Goal: Task Accomplishment & Management: Use online tool/utility

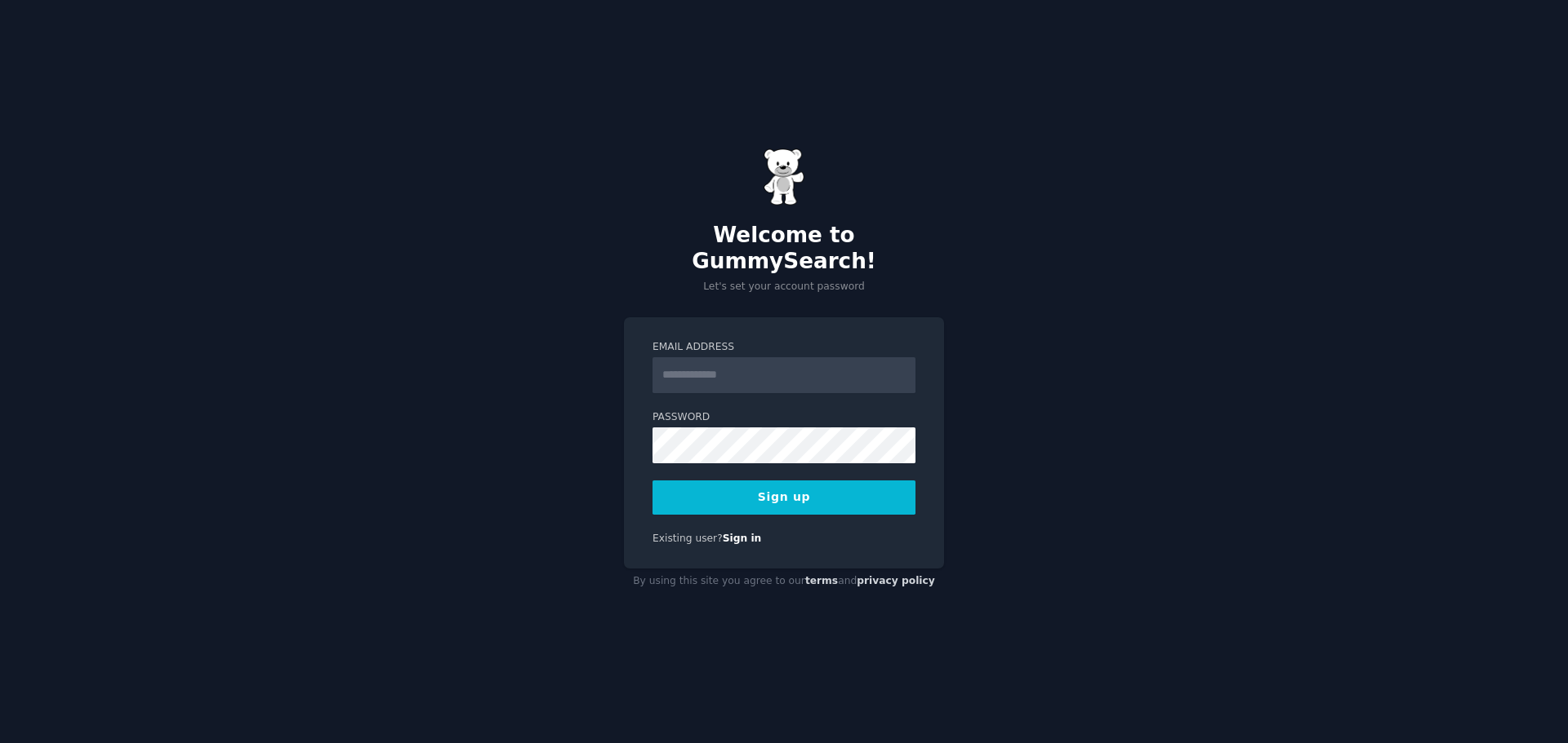
click at [682, 368] on input "Email Address" at bounding box center [784, 375] width 263 height 36
type input "**********"
click at [754, 490] on button "Sign up" at bounding box center [784, 497] width 263 height 34
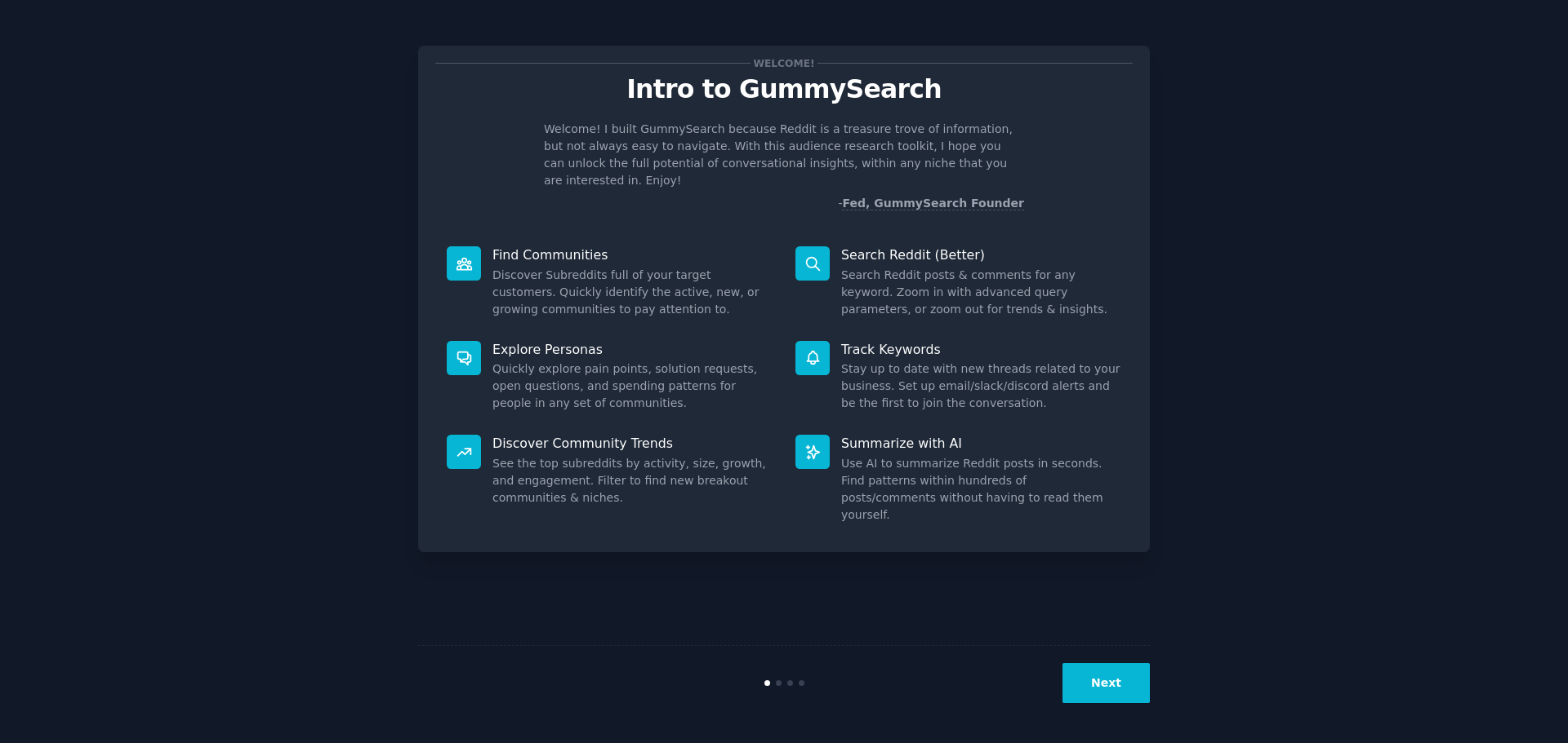
click at [1104, 682] on button "Next" at bounding box center [1106, 683] width 87 height 40
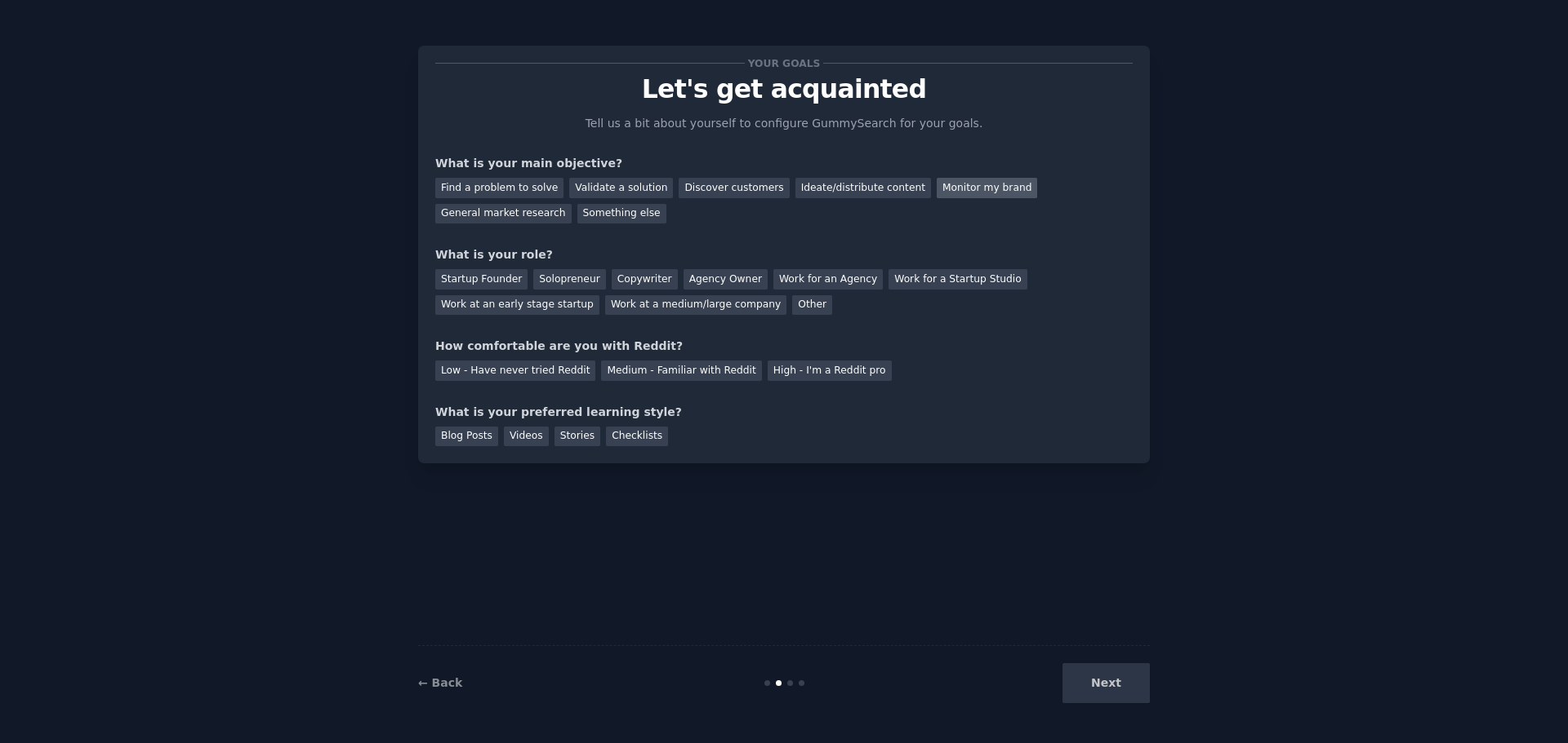
click at [948, 188] on div "Monitor my brand" at bounding box center [987, 188] width 101 height 20
click at [753, 196] on div "Discover customers" at bounding box center [734, 188] width 111 height 20
click at [982, 195] on div "Monitor my brand" at bounding box center [987, 188] width 101 height 20
click at [546, 282] on div "Solopreneur" at bounding box center [569, 279] width 72 height 20
click at [620, 373] on div "Medium - Familiar with Reddit" at bounding box center [681, 371] width 160 height 20
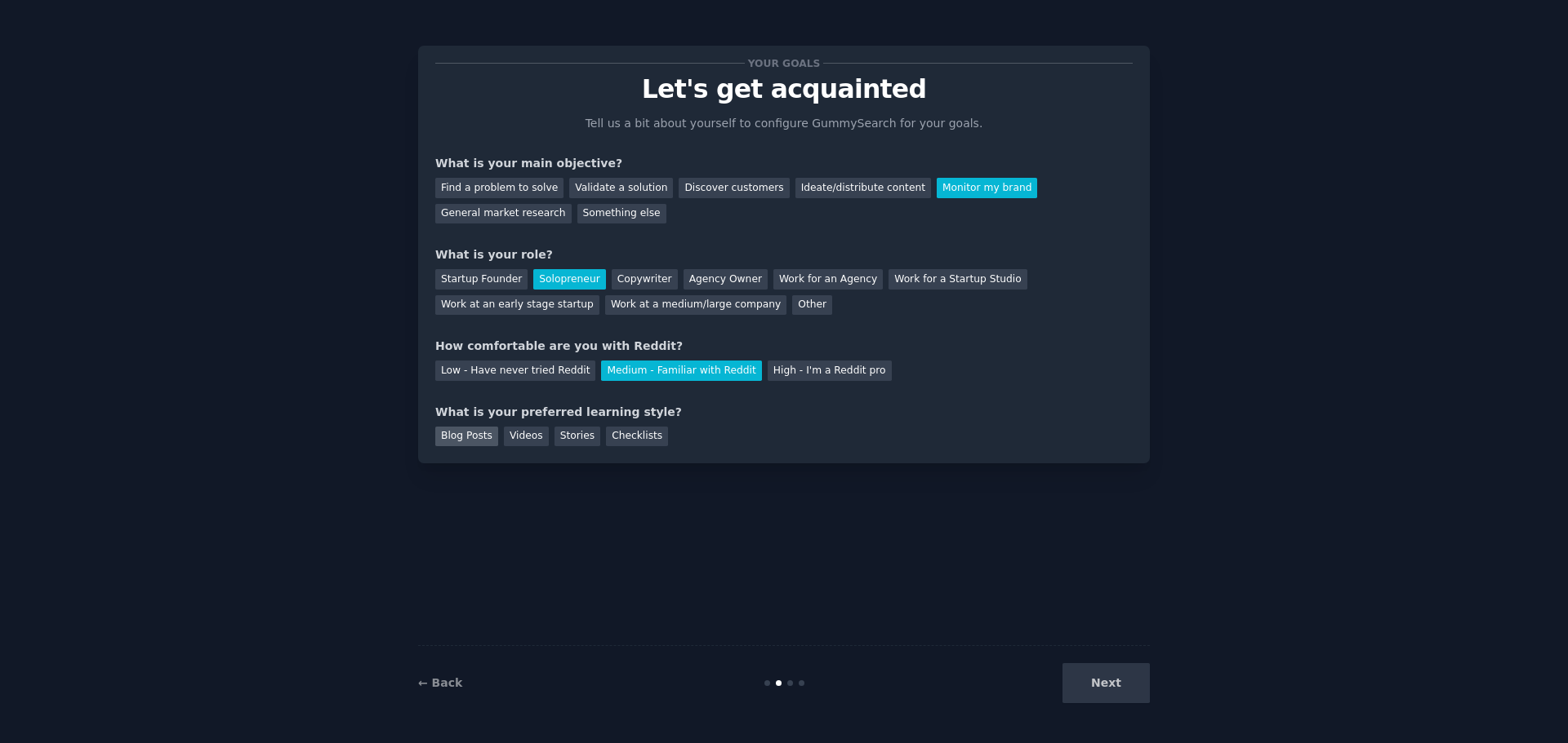
drag, startPoint x: 472, startPoint y: 440, endPoint x: 487, endPoint y: 436, distance: 15.5
click at [472, 441] on div "Blog Posts" at bounding box center [466, 437] width 63 height 20
click at [513, 439] on div "Videos" at bounding box center [526, 437] width 45 height 20
click at [1093, 688] on button "Next" at bounding box center [1106, 683] width 87 height 40
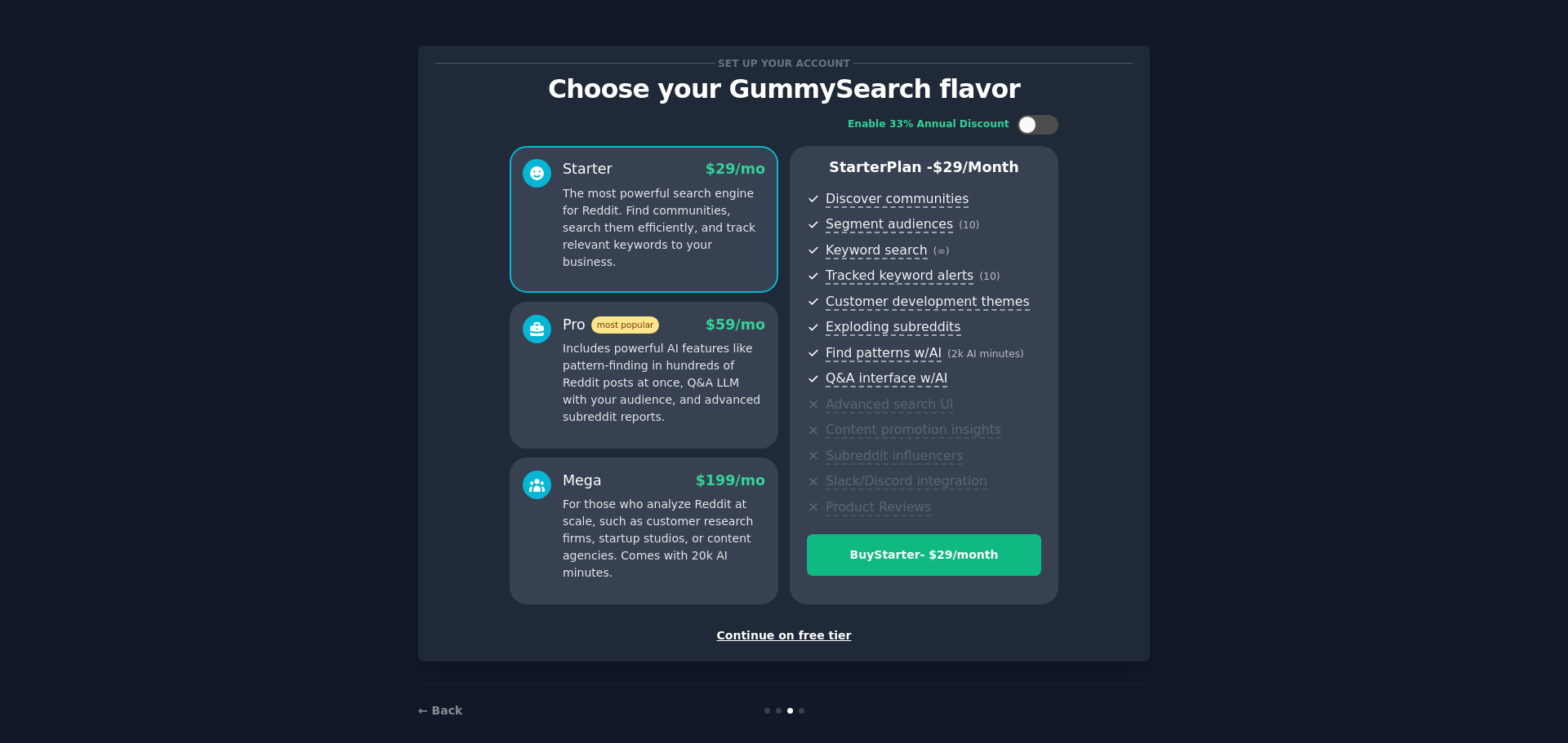
click at [770, 640] on div "Continue on free tier" at bounding box center [784, 635] width 697 height 17
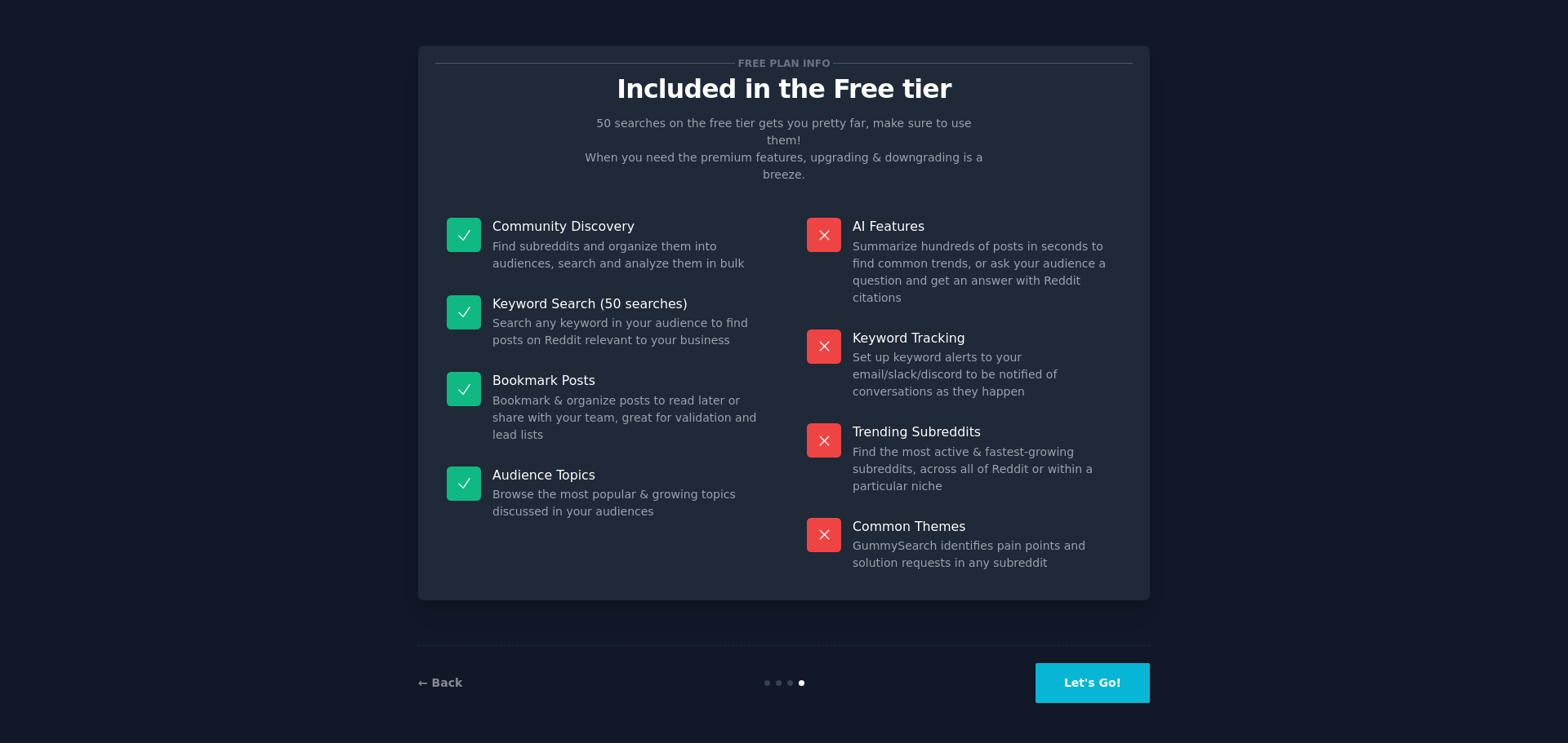
click at [1124, 684] on button "Let's Go!" at bounding box center [1092, 683] width 114 height 40
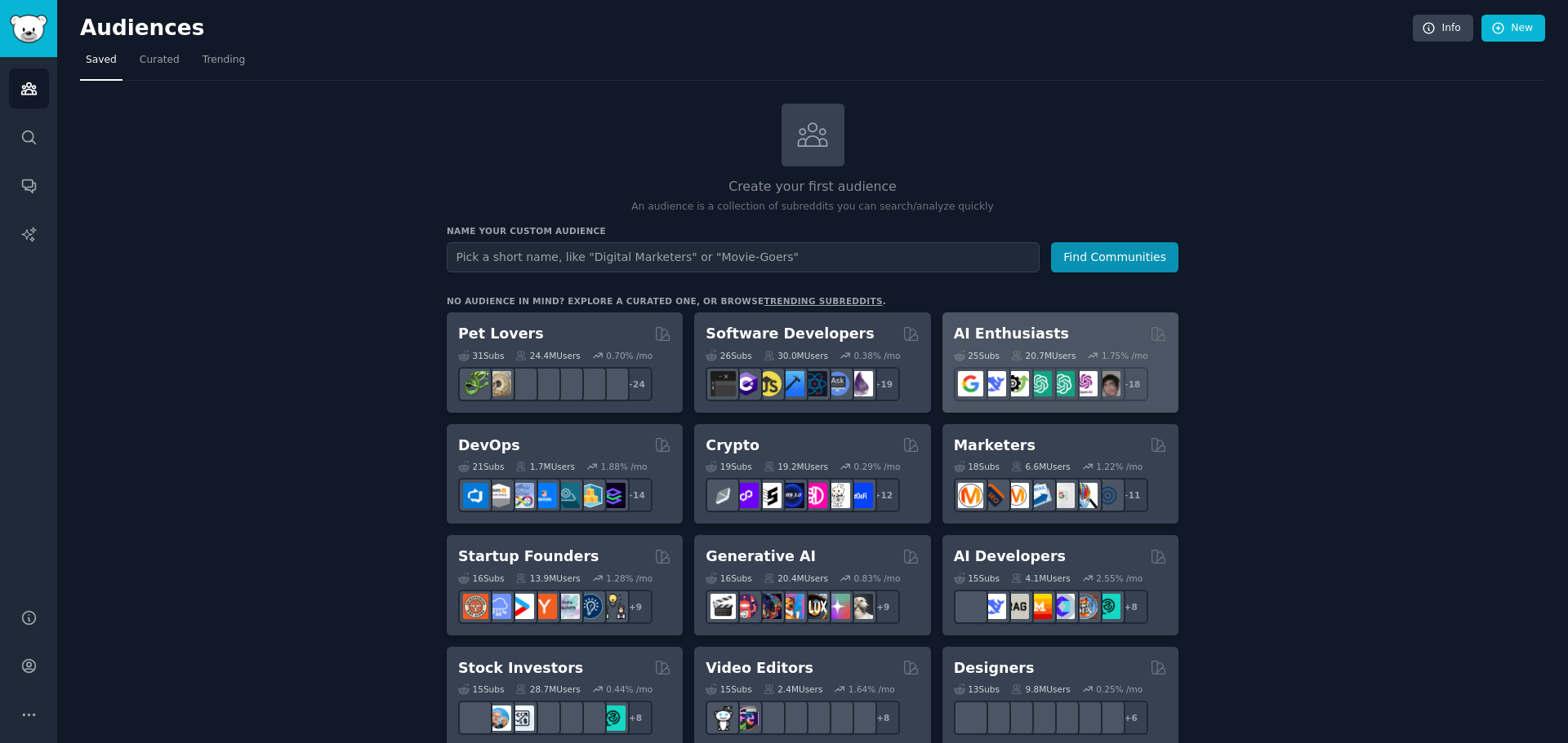
scroll to position [98, 0]
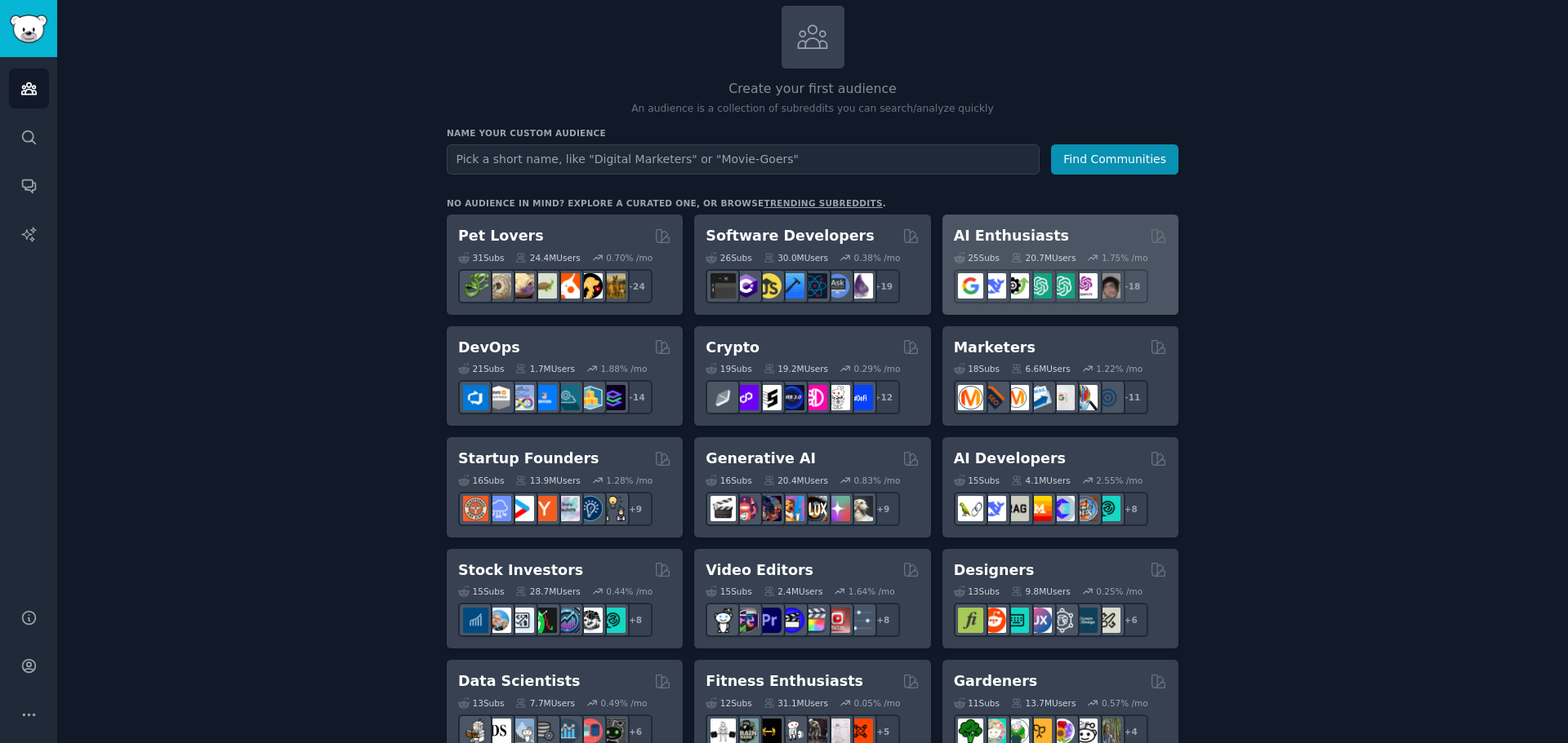
click at [996, 233] on h2 "AI Enthusiasts" at bounding box center [1011, 236] width 115 height 20
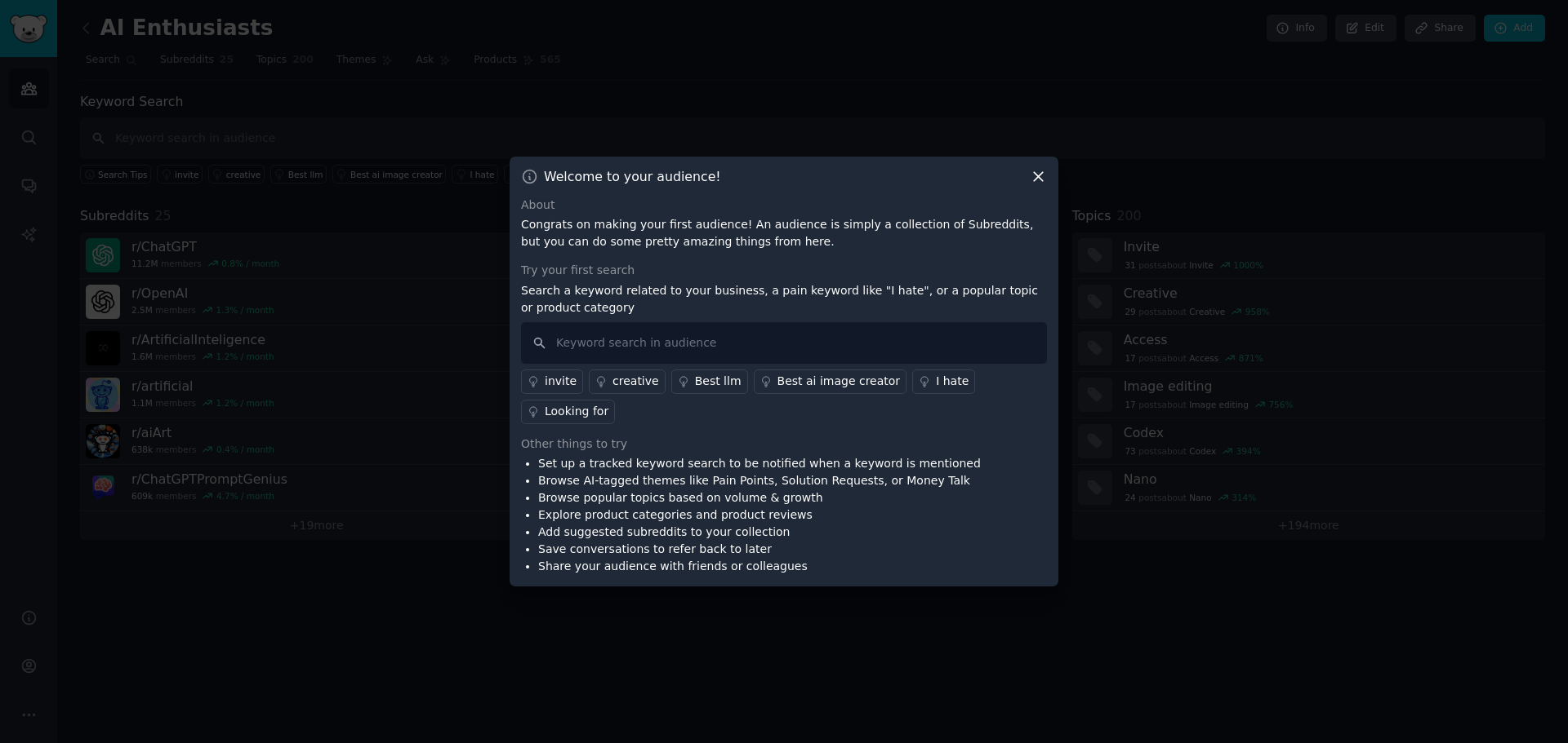
click at [591, 418] on div "Looking for" at bounding box center [576, 411] width 63 height 17
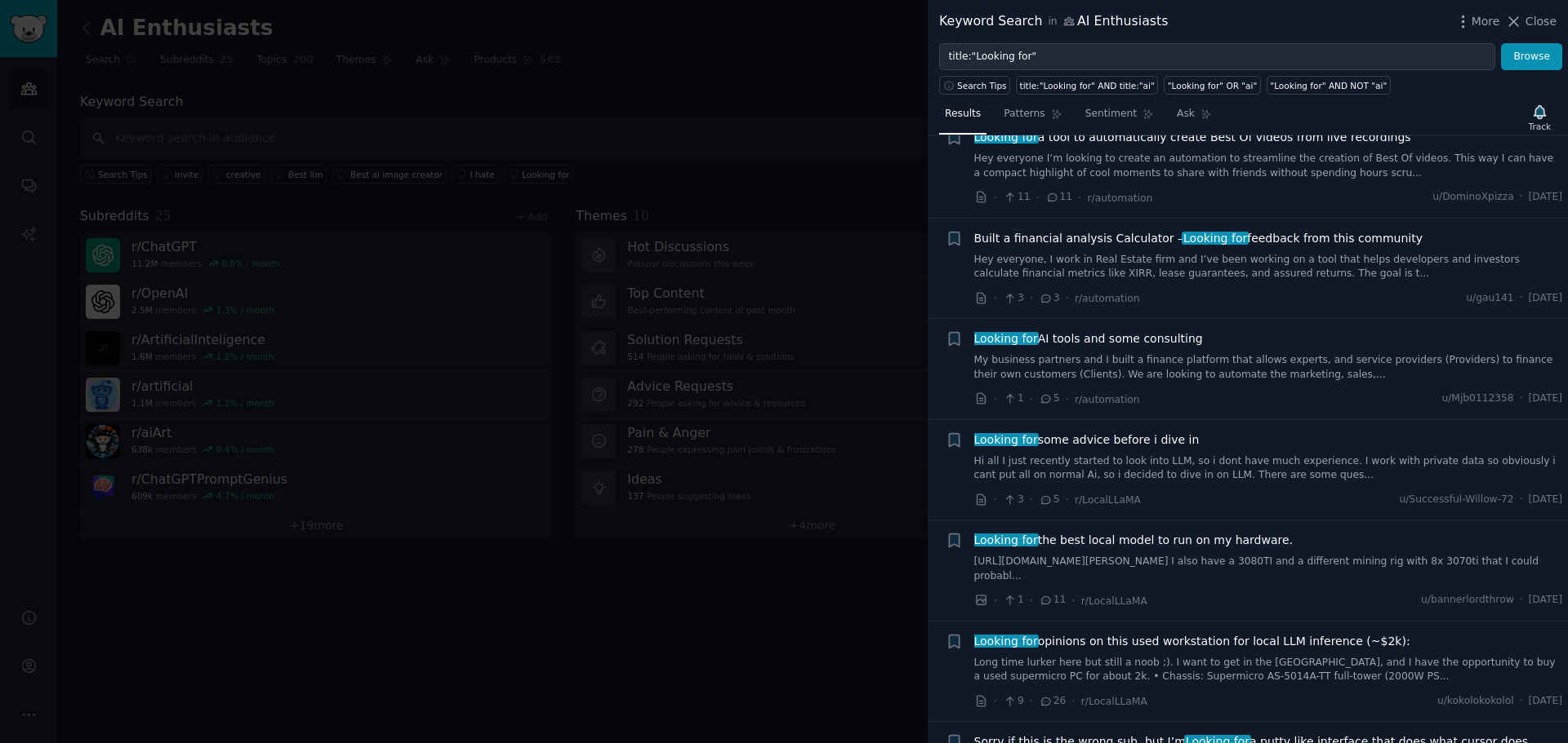
scroll to position [1371, 0]
